Goal: Task Accomplishment & Management: Manage account settings

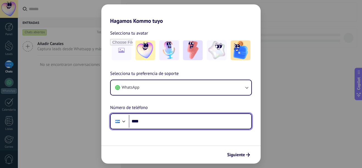
click at [169, 116] on input "****" at bounding box center [190, 121] width 122 height 13
type input "**********"
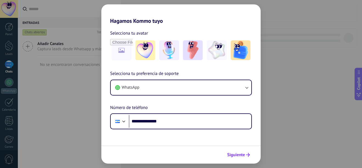
click at [246, 157] on button "Siguiente" at bounding box center [239, 154] width 28 height 9
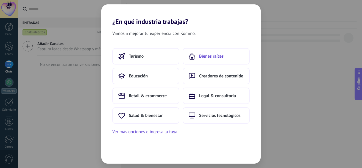
click at [207, 60] on button "Bienes raíces" at bounding box center [216, 56] width 67 height 16
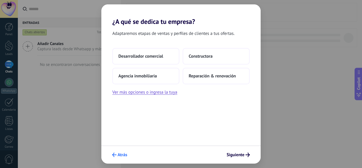
click at [121, 153] on span "Atrás" at bounding box center [123, 155] width 10 height 4
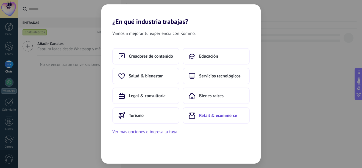
click at [211, 119] on button "Retail & ecommerce" at bounding box center [216, 115] width 67 height 16
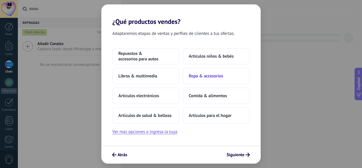
click at [207, 78] on span "Ropa & accesorios" at bounding box center [206, 75] width 34 height 5
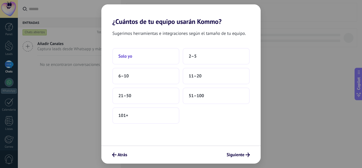
click at [145, 54] on button "Solo yo" at bounding box center [145, 56] width 67 height 16
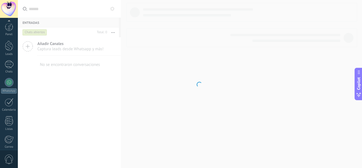
scroll to position [60, 0]
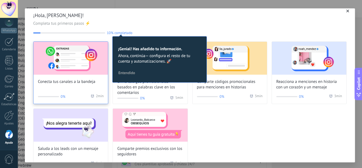
scroll to position [5, 0]
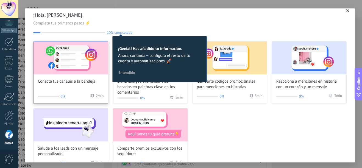
click at [82, 83] on span "Conecta tus canales a la bandeja" at bounding box center [66, 81] width 57 height 5
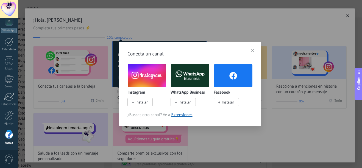
click at [155, 82] on img at bounding box center [147, 76] width 38 height 26
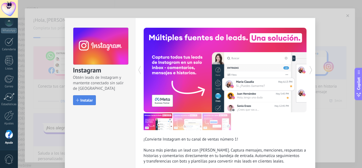
click at [93, 100] on button "Instalar" at bounding box center [84, 100] width 23 height 10
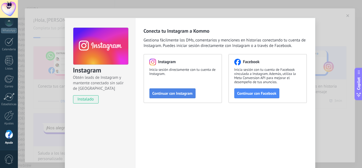
click at [179, 91] on span "Continuar con Instagram" at bounding box center [172, 93] width 40 height 4
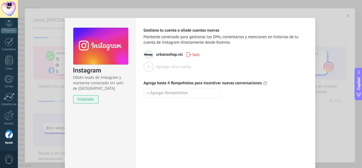
click at [342, 15] on div "Instagram Obtén leads de Instagram y mantente conectado sin salir de Kommo inst…" at bounding box center [190, 84] width 344 height 168
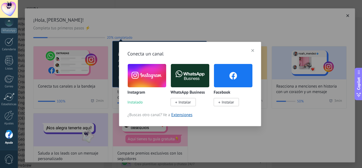
click at [190, 101] on span "Instalar" at bounding box center [184, 102] width 12 height 5
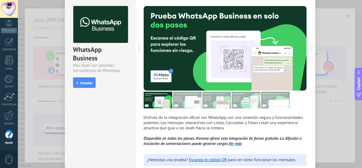
scroll to position [26, 0]
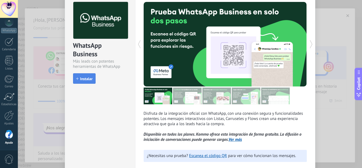
click at [87, 79] on span "Instalar" at bounding box center [86, 79] width 12 height 4
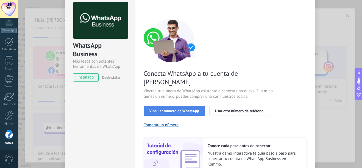
click at [163, 106] on button "Vincular número de WhatsApp" at bounding box center [174, 111] width 61 height 10
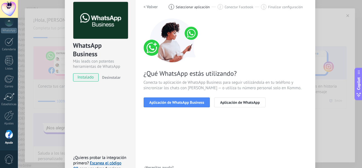
click at [163, 105] on button "Aplicación de WhatsApp Business" at bounding box center [177, 102] width 66 height 10
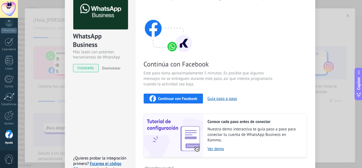
scroll to position [35, 0]
click at [177, 101] on div "Continuar con Facebook" at bounding box center [173, 98] width 48 height 7
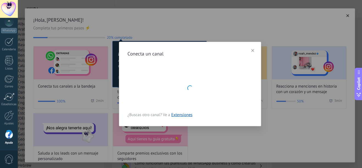
scroll to position [0, 0]
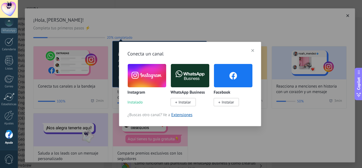
click at [218, 102] on icon at bounding box center [219, 102] width 2 height 2
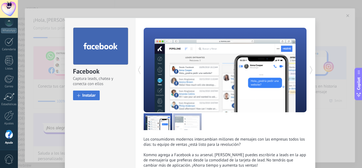
click at [89, 94] on span "Instalar" at bounding box center [88, 95] width 13 height 4
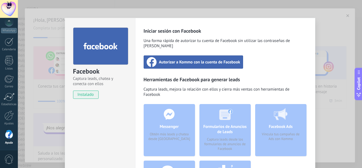
click at [178, 55] on div "Autorizar a Kommo con la cuenta de Facebook" at bounding box center [194, 61] width 100 height 13
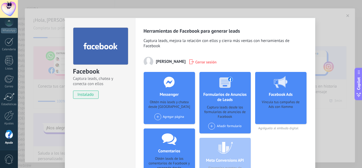
click at [159, 118] on span at bounding box center [157, 116] width 7 height 7
click at [166, 128] on div "urbano shop" at bounding box center [172, 127] width 37 height 12
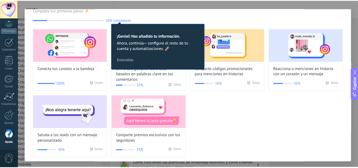
scroll to position [21, 0]
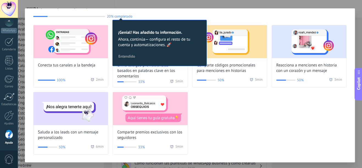
click at [194, 118] on div "Conecta tus canales a la bandeja 100% 2 min Envía códigos promocionales basados…" at bounding box center [189, 90] width 313 height 130
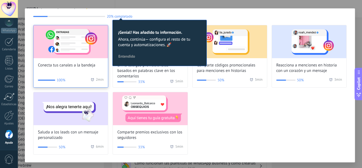
click at [80, 68] on div "Conecta tus canales a la bandeja 100% 2 min" at bounding box center [70, 56] width 75 height 63
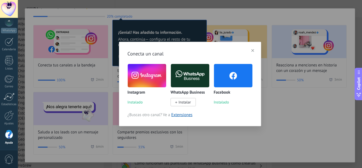
click at [280, 83] on div "Conecta un canal Instagram Instalado WhatsApp Business Instalar Facebook Instal…" at bounding box center [190, 84] width 344 height 168
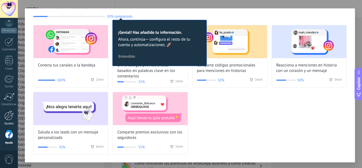
click at [9, 115] on div at bounding box center [8, 116] width 9 height 10
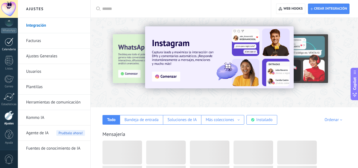
click at [9, 43] on div at bounding box center [9, 42] width 9 height 9
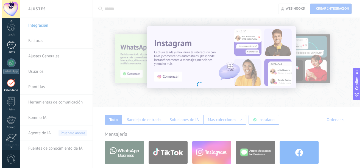
scroll to position [6, 0]
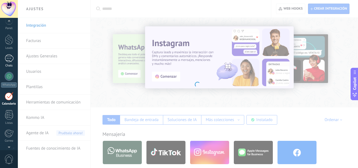
click at [9, 63] on link "Chats" at bounding box center [9, 60] width 18 height 13
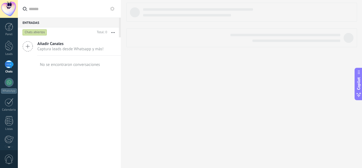
click at [91, 54] on div "Añadir Canales Captura leads desde Whatsapp y más!" at bounding box center [69, 46] width 103 height 18
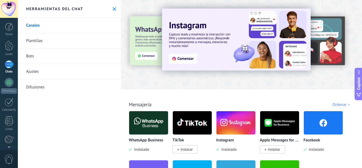
click at [55, 55] on link "Bots" at bounding box center [69, 56] width 103 height 15
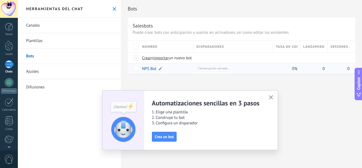
click at [143, 70] on link "NPS Bot" at bounding box center [149, 68] width 14 height 5
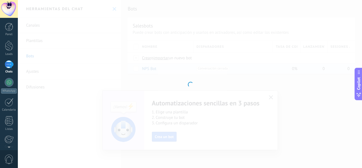
type input "*******"
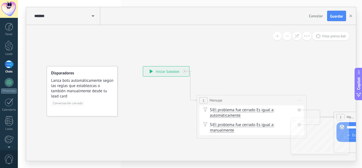
click at [170, 70] on div "**********" at bounding box center [166, 71] width 46 height 10
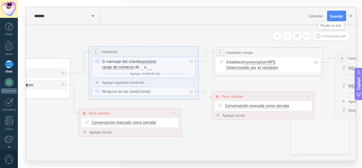
click at [328, 34] on span "Vista previa bot" at bounding box center [334, 36] width 24 height 5
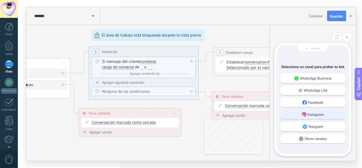
click at [288, 119] on div "Instagram" at bounding box center [312, 114] width 65 height 9
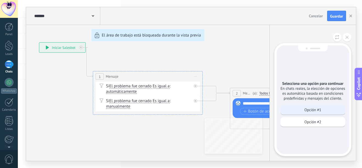
click at [301, 109] on div "Opción #1" at bounding box center [312, 109] width 65 height 9
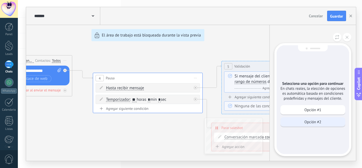
click at [303, 122] on div "Opción #2" at bounding box center [312, 121] width 65 height 9
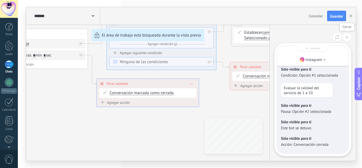
click at [345, 40] on button at bounding box center [347, 37] width 9 height 9
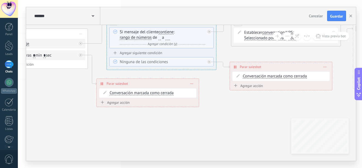
click at [9, 65] on div at bounding box center [9, 64] width 9 height 8
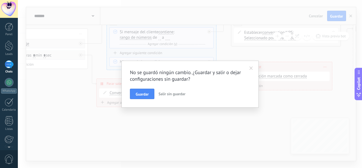
click at [174, 94] on span "Salir sin guardar" at bounding box center [171, 93] width 27 height 5
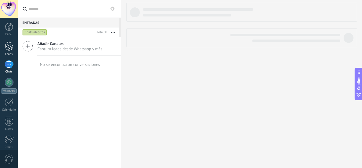
click at [10, 43] on div at bounding box center [9, 46] width 8 height 10
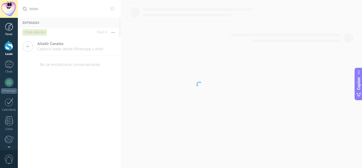
click at [9, 34] on div "Panel" at bounding box center [9, 35] width 16 height 4
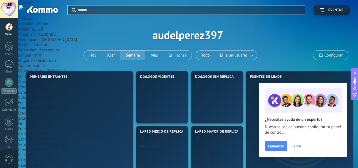
click at [9, 34] on div "Panel" at bounding box center [9, 35] width 16 height 4
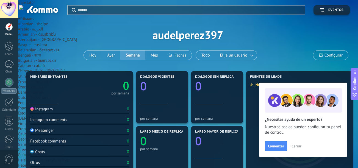
click at [69, 62] on div "Aplicar Eventos audelperez397 [DATE] [DATE] Semana Mes Todo Elija un usuario Co…" at bounding box center [187, 35] width 323 height 70
click at [10, 67] on div at bounding box center [9, 64] width 9 height 8
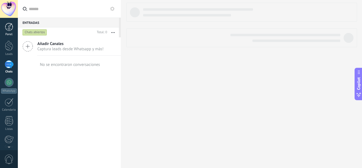
click at [10, 30] on div at bounding box center [9, 27] width 8 height 8
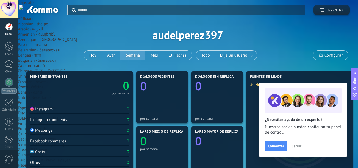
click at [325, 14] on button "Eventos" at bounding box center [331, 10] width 36 height 10
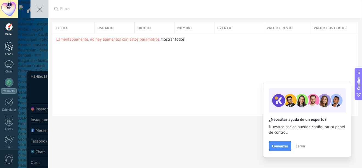
click at [13, 46] on div at bounding box center [9, 46] width 8 height 10
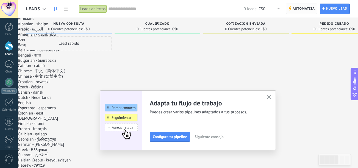
click at [301, 9] on span "Automatiza" at bounding box center [303, 9] width 22 height 10
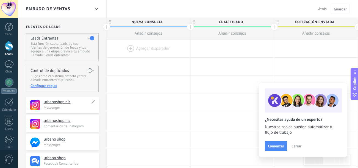
click at [66, 102] on h4 "urbanoshop.nic" at bounding box center [67, 101] width 46 height 5
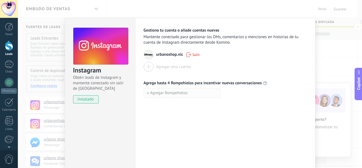
click at [171, 97] on button "Agregar Rompehielos" at bounding box center [182, 93] width 77 height 10
click at [168, 94] on input at bounding box center [182, 92] width 76 height 9
type input "*"
paste input "**********"
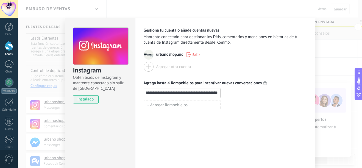
click at [174, 93] on input "**********" at bounding box center [182, 92] width 76 height 9
type input "**********"
click at [237, 103] on div "Agregar Rompehielos" at bounding box center [225, 105] width 163 height 10
click at [204, 97] on div "**********" at bounding box center [182, 93] width 77 height 10
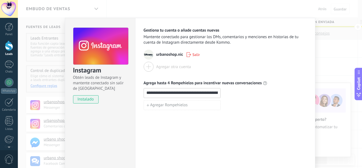
click at [201, 97] on input "**********" at bounding box center [182, 92] width 76 height 9
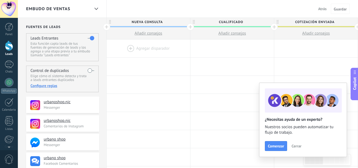
click at [153, 37] on button "Añadir consejos" at bounding box center [148, 33] width 83 height 12
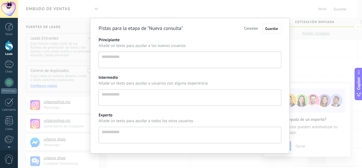
scroll to position [5, 0]
click at [133, 63] on textarea "Principiante" at bounding box center [190, 60] width 183 height 16
paste textarea "**********"
type textarea "**********"
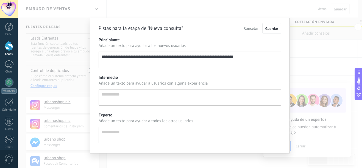
scroll to position [11, 0]
type textarea "**********"
click at [271, 32] on button "Guardar" at bounding box center [271, 28] width 19 height 10
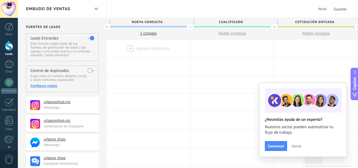
click at [155, 35] on span "1 сonsejo" at bounding box center [148, 33] width 17 height 5
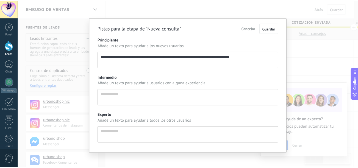
scroll to position [5, 0]
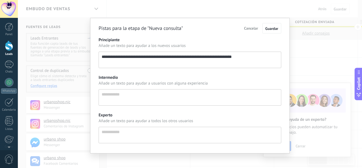
click at [297, 51] on div "**********" at bounding box center [190, 84] width 344 height 168
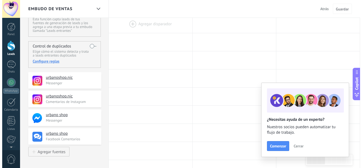
scroll to position [31, 0]
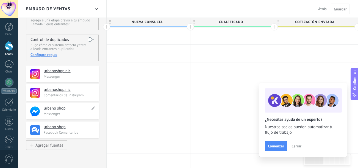
click at [57, 110] on h4 "urbano shop" at bounding box center [67, 108] width 46 height 5
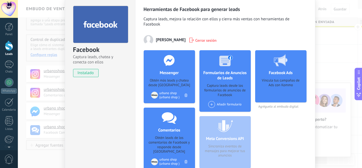
scroll to position [16, 0]
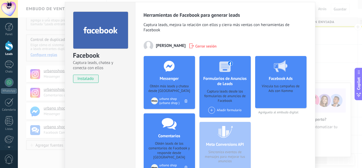
click at [171, 100] on div "urbano shop (urbano shop )" at bounding box center [171, 101] width 25 height 8
click at [168, 97] on div "urbano shop (urbano shop )" at bounding box center [171, 101] width 25 height 8
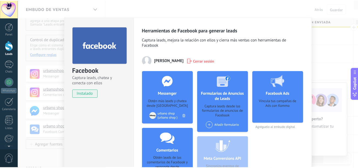
scroll to position [0, 0]
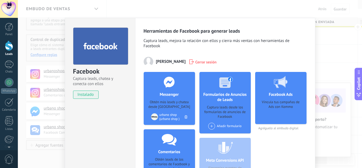
click at [324, 38] on div "Facebook Captura leads, chatea y conecta con ellos instalado Desinstalar Herram…" at bounding box center [190, 84] width 344 height 168
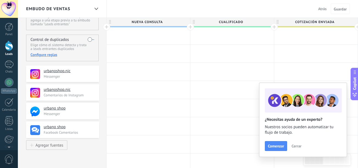
click at [150, 21] on span "Nueva consulta" at bounding box center [147, 22] width 81 height 9
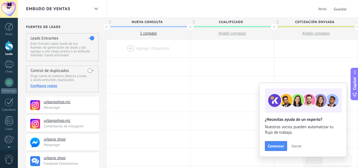
click at [144, 33] on span "1 сonsejo" at bounding box center [148, 33] width 17 height 5
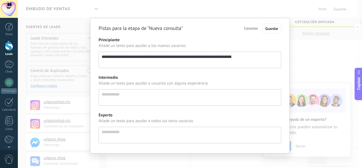
scroll to position [5, 0]
drag, startPoint x: 134, startPoint y: 82, endPoint x: 271, endPoint y: 26, distance: 148.4
click at [271, 26] on span "Guardar" at bounding box center [271, 28] width 13 height 5
click at [255, 26] on span "Cancelar" at bounding box center [251, 28] width 14 height 5
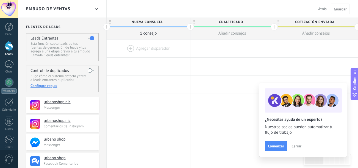
click at [239, 35] on span "Añadir consejos" at bounding box center [232, 33] width 28 height 5
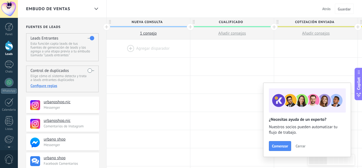
type textarea "**********"
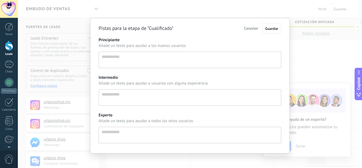
click at [246, 27] on span "Cancelar" at bounding box center [251, 28] width 14 height 5
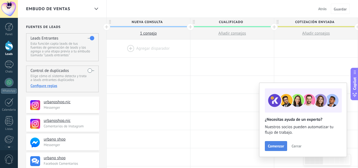
click at [278, 150] on button "Comenzar" at bounding box center [276, 146] width 22 height 10
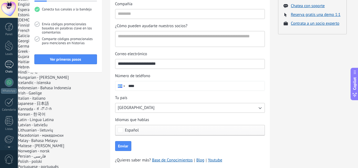
click at [9, 69] on link "Chats" at bounding box center [9, 66] width 18 height 13
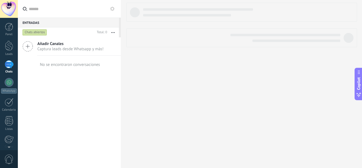
click at [47, 45] on span "Añadir Canales" at bounding box center [70, 43] width 66 height 5
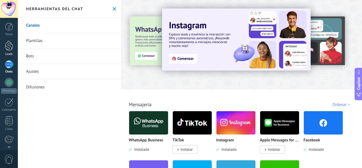
click at [11, 53] on div "Leads" at bounding box center [9, 54] width 16 height 4
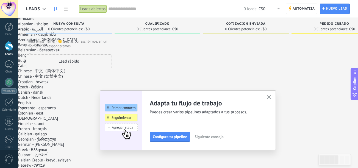
click at [95, 62] on div "Lead rápido" at bounding box center [69, 61] width 86 height 14
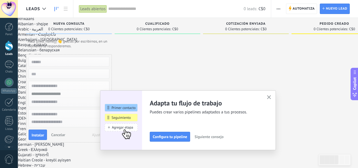
click at [140, 57] on div at bounding box center [158, 94] width 86 height 114
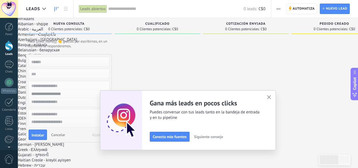
click at [271, 97] on icon "button" at bounding box center [269, 97] width 4 height 4
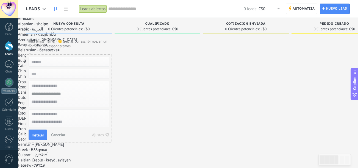
click at [173, 85] on div at bounding box center [158, 94] width 86 height 114
click at [62, 133] on span "Cancelar" at bounding box center [58, 134] width 14 height 5
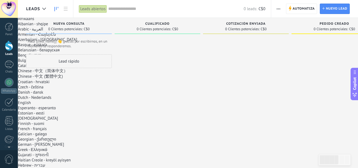
click at [82, 62] on div "Lead rápido" at bounding box center [69, 61] width 86 height 14
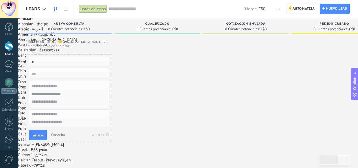
type input "*"
click at [58, 133] on span "Cancelar" at bounding box center [58, 134] width 14 height 5
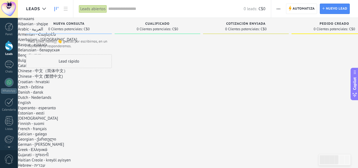
click at [101, 10] on div "Leads abiertos" at bounding box center [93, 9] width 28 height 8
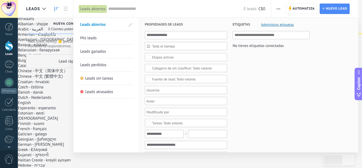
click at [108, 74] on link "Leads sin tareas" at bounding box center [106, 78] width 52 height 13
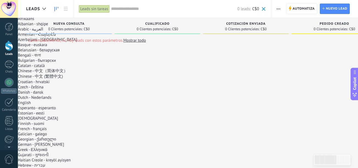
click at [94, 7] on div "Leads sin tareas" at bounding box center [94, 9] width 31 height 8
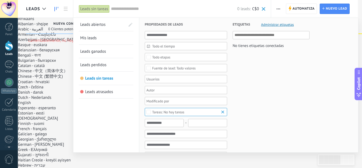
click at [95, 24] on span "Leads abiertos" at bounding box center [92, 24] width 25 height 5
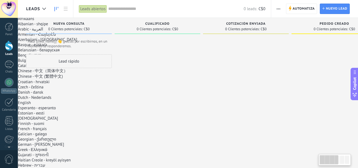
click at [79, 38] on div "Hola {{first_name}} 👋 gracias por escribirnos, en un momento te responderemos." at bounding box center [69, 46] width 86 height 18
click at [65, 48] on span "Hola {{first_name}} 👋 gracias por escribirnos, en un momento te responderemos." at bounding box center [69, 43] width 82 height 9
click at [12, 63] on span "1" at bounding box center [13, 62] width 4 height 4
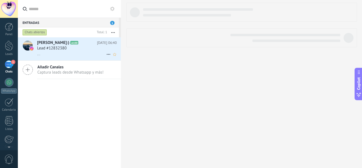
click at [59, 50] on span "Lead #12832380" at bounding box center [52, 48] width 30 height 5
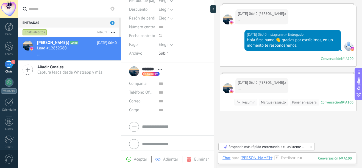
scroll to position [97, 0]
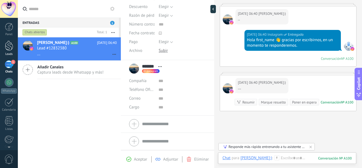
click at [15, 45] on link "Leads" at bounding box center [9, 48] width 18 height 15
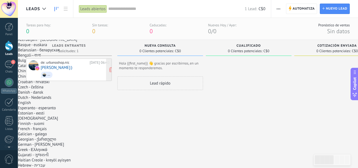
click at [73, 77] on span "..." at bounding box center [75, 75] width 69 height 9
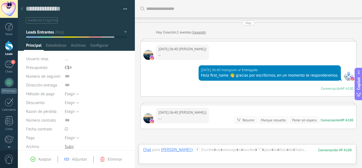
scroll to position [57, 0]
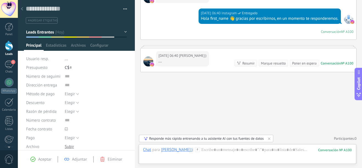
click at [10, 48] on div at bounding box center [9, 46] width 8 height 10
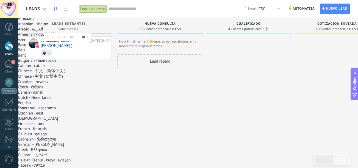
click at [77, 24] on span "Leads Entrantes" at bounding box center [69, 24] width 34 height 4
click at [66, 58] on div "de: urbanoshop.[PERSON_NAME][DATE] 06:40 [PERSON_NAME]:) ..." at bounding box center [69, 48] width 86 height 23
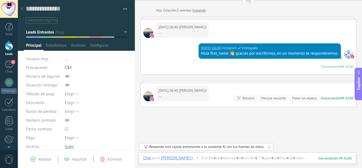
scroll to position [19, 0]
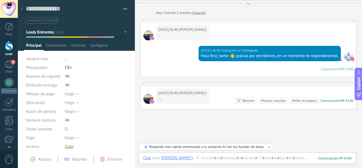
click at [0, 49] on html "translator Afrikaans Albanian - shqipe Arabic - ‎‫العربية‬‎ Armenian - Հայերէն …" at bounding box center [181, 84] width 362 height 168
click at [5, 50] on div at bounding box center [9, 46] width 8 height 10
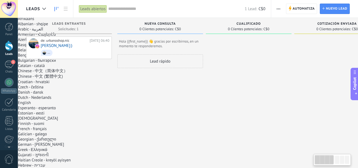
click at [99, 61] on div "de: urbanoshop.[PERSON_NAME][DATE] 06:40 [PERSON_NAME]:) ..." at bounding box center [69, 94] width 86 height 114
click at [138, 62] on div "Lead rápido" at bounding box center [160, 61] width 86 height 14
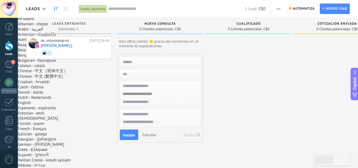
click at [153, 43] on span "Hola {{first_name}} 👋 gracias por escribirnos, en un momento te responderemos." at bounding box center [160, 43] width 82 height 9
click at [169, 27] on span "0 Clientes potenciales:" at bounding box center [157, 28] width 34 height 3
click at [306, 6] on span "Automatiza" at bounding box center [303, 9] width 22 height 10
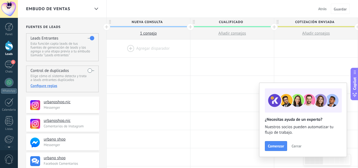
click at [146, 32] on span "1 сonsejo" at bounding box center [148, 33] width 17 height 5
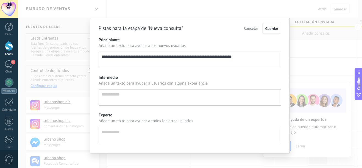
scroll to position [5, 0]
drag, startPoint x: 254, startPoint y: 56, endPoint x: 10, endPoint y: 39, distance: 244.8
type textarea "**********"
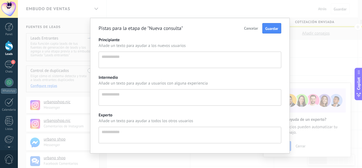
paste textarea "**********"
type textarea "**********"
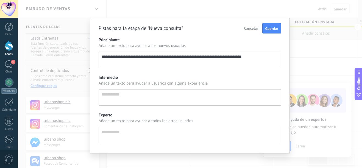
scroll to position [11, 0]
type textarea "**********"
click at [276, 25] on button "Guardar" at bounding box center [271, 28] width 19 height 10
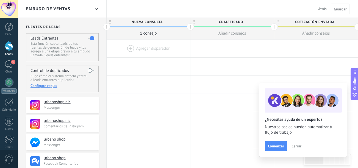
click at [146, 32] on span "1 сonsejo" at bounding box center [148, 33] width 17 height 5
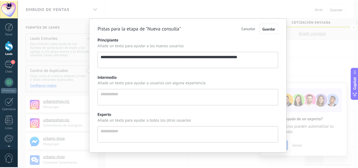
scroll to position [5, 0]
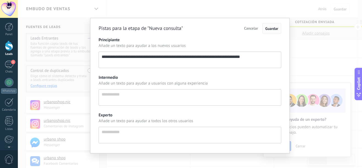
click at [274, 28] on span "Guardar" at bounding box center [271, 28] width 13 height 5
click at [270, 29] on span "Guardar" at bounding box center [271, 28] width 13 height 5
click at [243, 28] on button "Cancelar" at bounding box center [250, 28] width 19 height 9
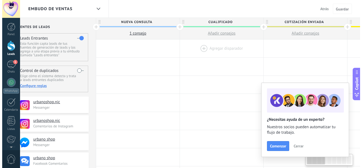
scroll to position [0, 0]
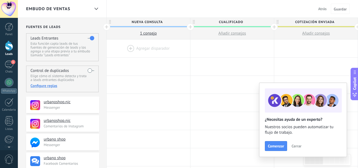
click at [324, 9] on span "Atrás" at bounding box center [322, 8] width 9 height 5
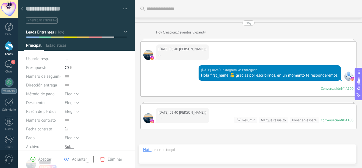
type textarea "**********"
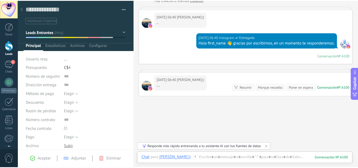
scroll to position [24, 0]
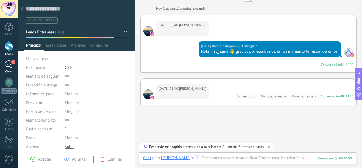
click at [9, 62] on div "1" at bounding box center [9, 64] width 9 height 8
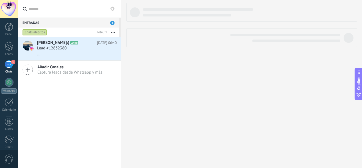
click at [4, 40] on div "Panel Leads 1 Chats WhatsApp Clientes" at bounding box center [9, 117] width 18 height 188
click at [5, 41] on div at bounding box center [9, 46] width 8 height 10
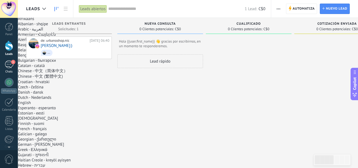
click at [7, 61] on div "1" at bounding box center [9, 64] width 9 height 8
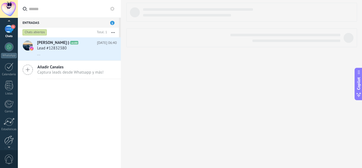
scroll to position [46, 0]
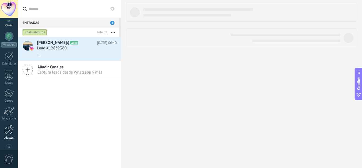
click at [4, 139] on div "Ajustes" at bounding box center [9, 138] width 16 height 4
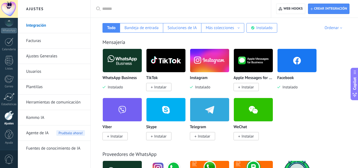
scroll to position [93, 0]
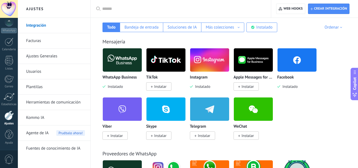
click at [130, 63] on img at bounding box center [122, 60] width 39 height 27
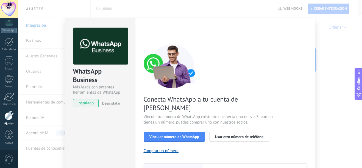
click at [116, 104] on span "Desinstalar" at bounding box center [111, 103] width 18 height 5
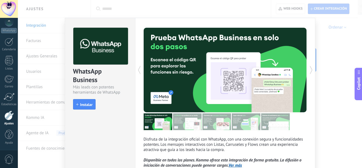
click at [335, 88] on div "WhatsApp Business Más leads con potentes herramientas de WhatsApp install Insta…" at bounding box center [190, 84] width 344 height 168
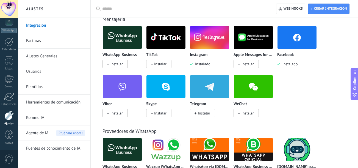
scroll to position [117, 0]
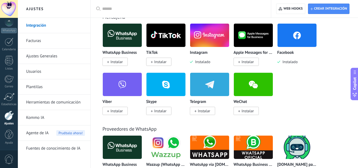
click at [200, 56] on div "Instagram Instalado" at bounding box center [210, 58] width 40 height 14
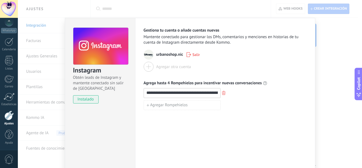
click at [92, 100] on span "instalado" at bounding box center [85, 99] width 25 height 8
click at [190, 51] on div "urbanoshop.[PERSON_NAME]" at bounding box center [225, 55] width 163 height 10
click at [191, 51] on button "Salir" at bounding box center [193, 55] width 18 height 8
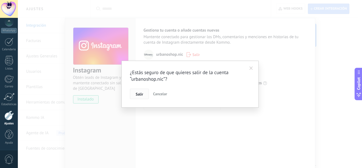
click at [138, 96] on span "Salir" at bounding box center [139, 94] width 7 height 4
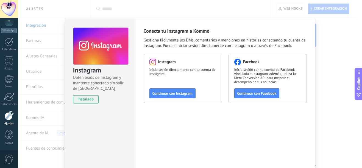
drag, startPoint x: 314, startPoint y: 27, endPoint x: 330, endPoint y: 33, distance: 16.8
click at [330, 33] on div "Instagram Obtén leads de Instagram y mantente conectado sin salir de Kommo inst…" at bounding box center [190, 84] width 344 height 168
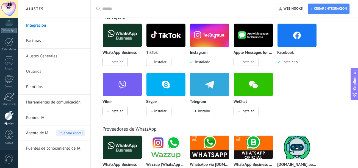
click at [295, 47] on div at bounding box center [297, 35] width 40 height 24
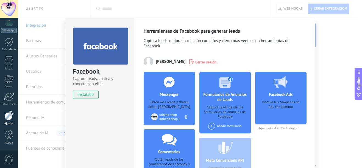
click at [199, 60] on span "Cerrar sesión" at bounding box center [205, 61] width 21 height 5
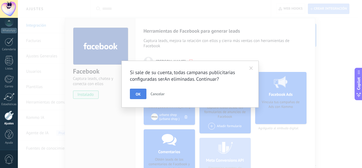
click at [136, 93] on span "OK" at bounding box center [138, 94] width 5 height 4
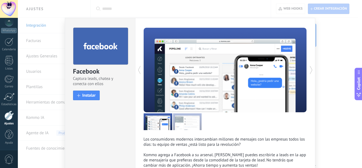
click at [330, 44] on div "Facebook Captura leads, chatea y conecta con ellos install Instalar Los consumi…" at bounding box center [190, 84] width 344 height 168
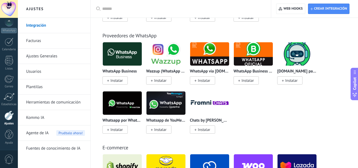
scroll to position [210, 0]
